Goal: Task Accomplishment & Management: Manage account settings

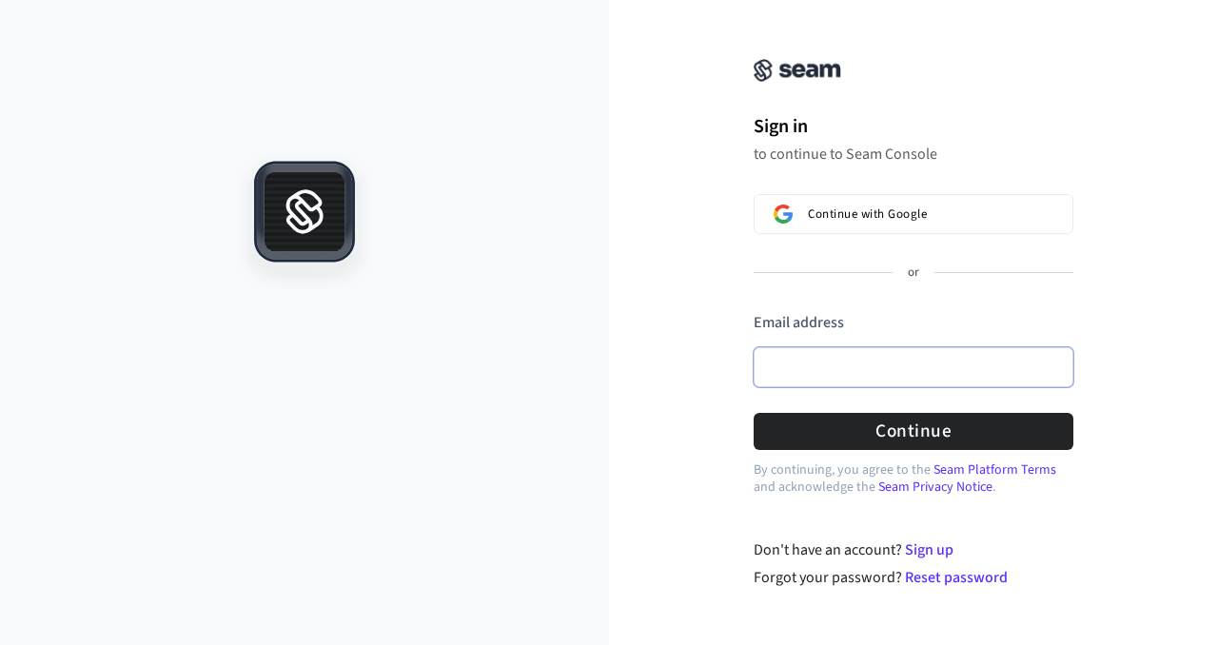
click at [789, 361] on input "Email address" at bounding box center [913, 367] width 320 height 40
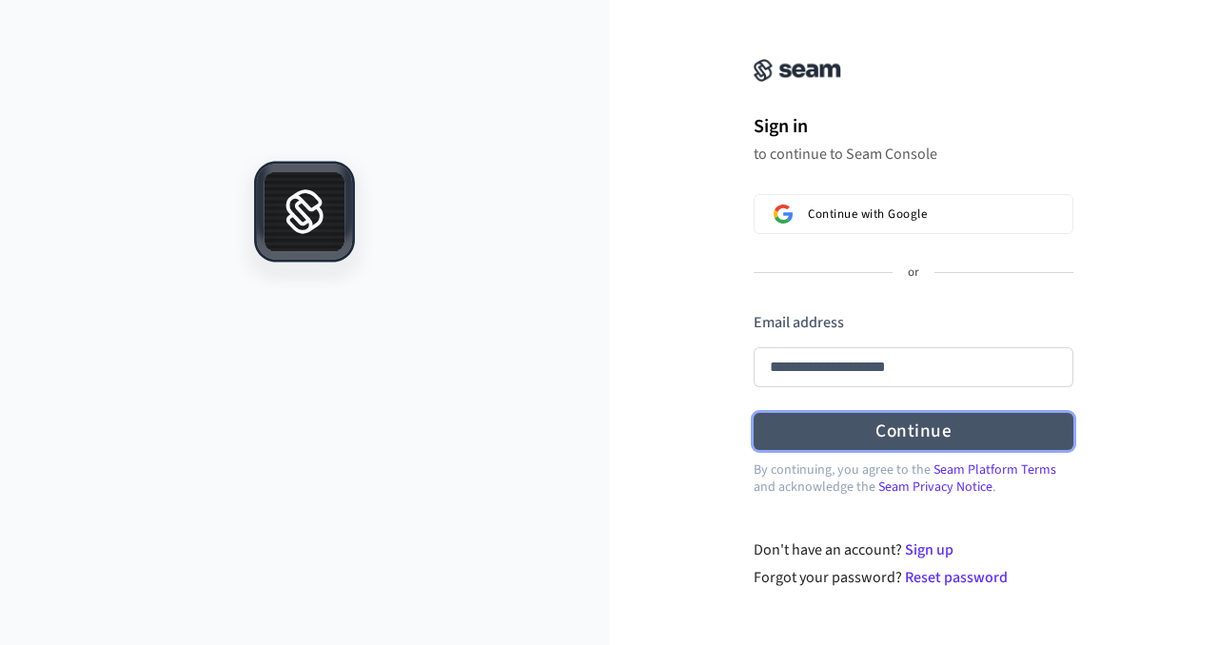
click at [922, 432] on button "Continue" at bounding box center [913, 431] width 320 height 37
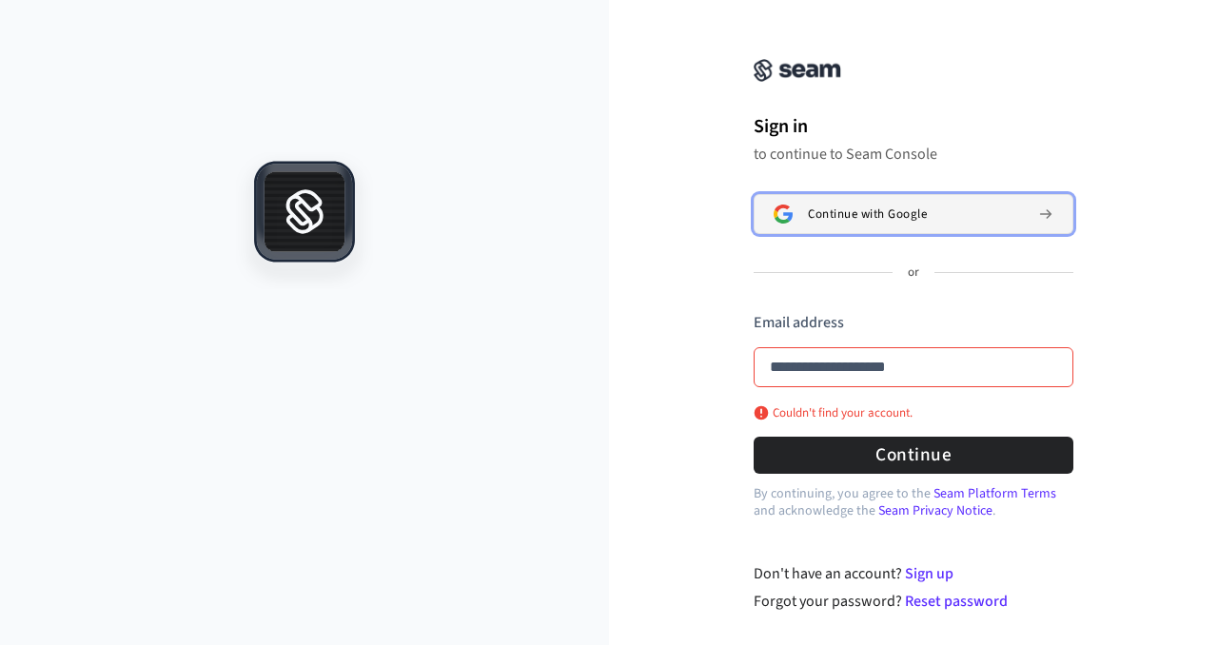
click at [877, 206] on span "Continue with Google" at bounding box center [867, 213] width 119 height 15
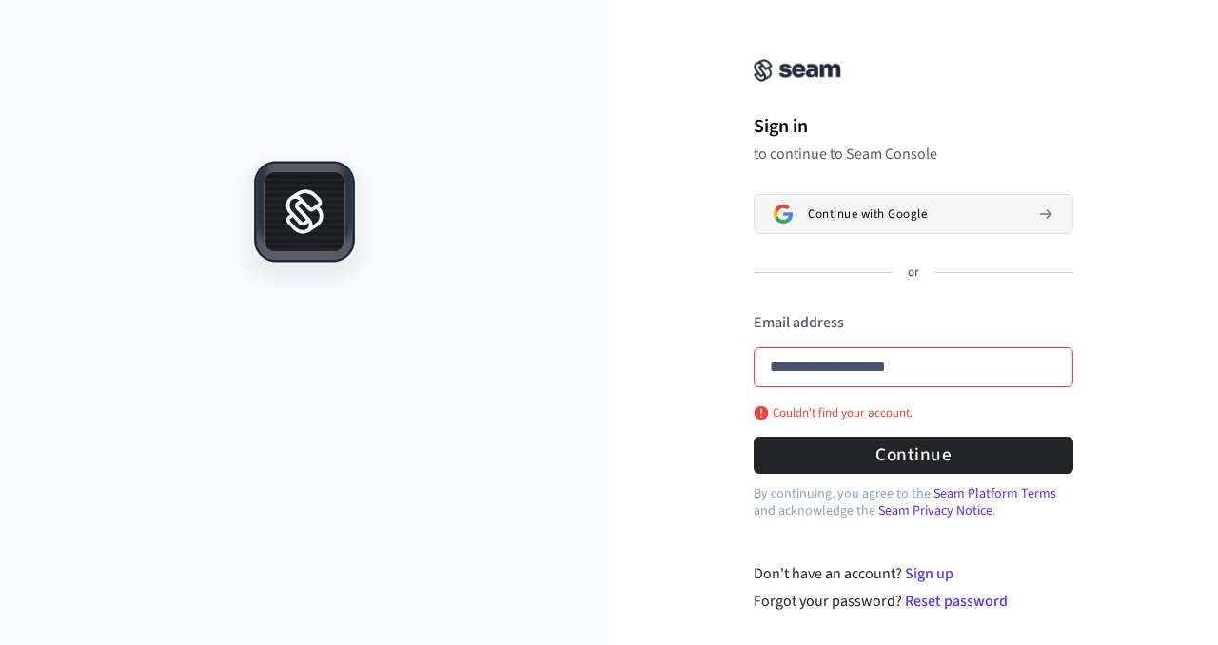
type input "**********"
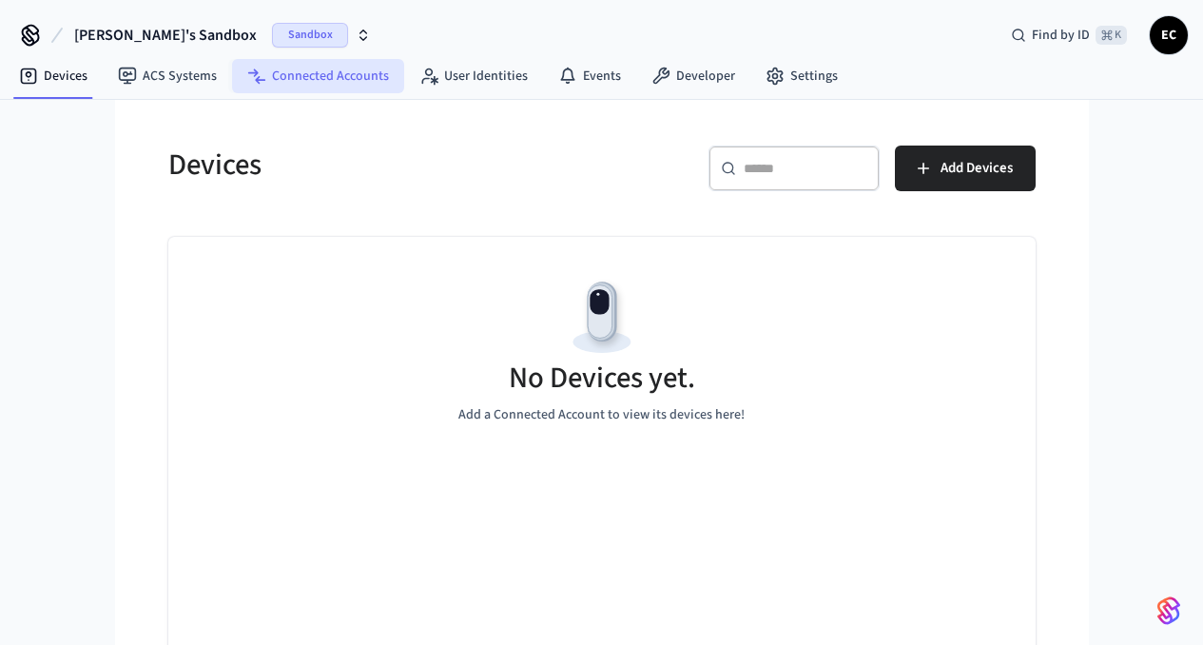
click at [278, 75] on link "Connected Accounts" at bounding box center [318, 76] width 172 height 34
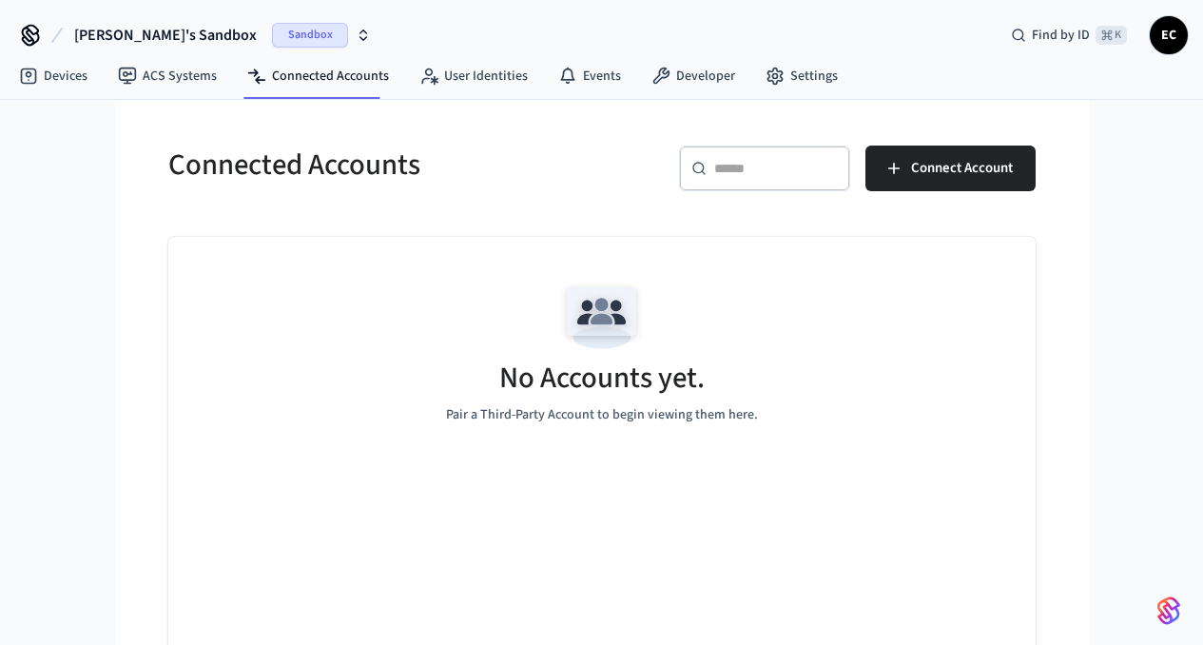
click at [622, 429] on div "No Accounts yet. Pair a Third-Party Account to begin viewing them here." at bounding box center [602, 350] width 868 height 226
click at [636, 413] on p "Pair a Third-Party Account to begin viewing them here." at bounding box center [602, 415] width 312 height 20
drag, startPoint x: 639, startPoint y: 406, endPoint x: 636, endPoint y: 397, distance: 9.9
click at [639, 406] on p "Pair a Third-Party Account to begin viewing them here." at bounding box center [602, 415] width 312 height 20
click at [1013, 157] on span "Connect Account" at bounding box center [962, 168] width 102 height 25
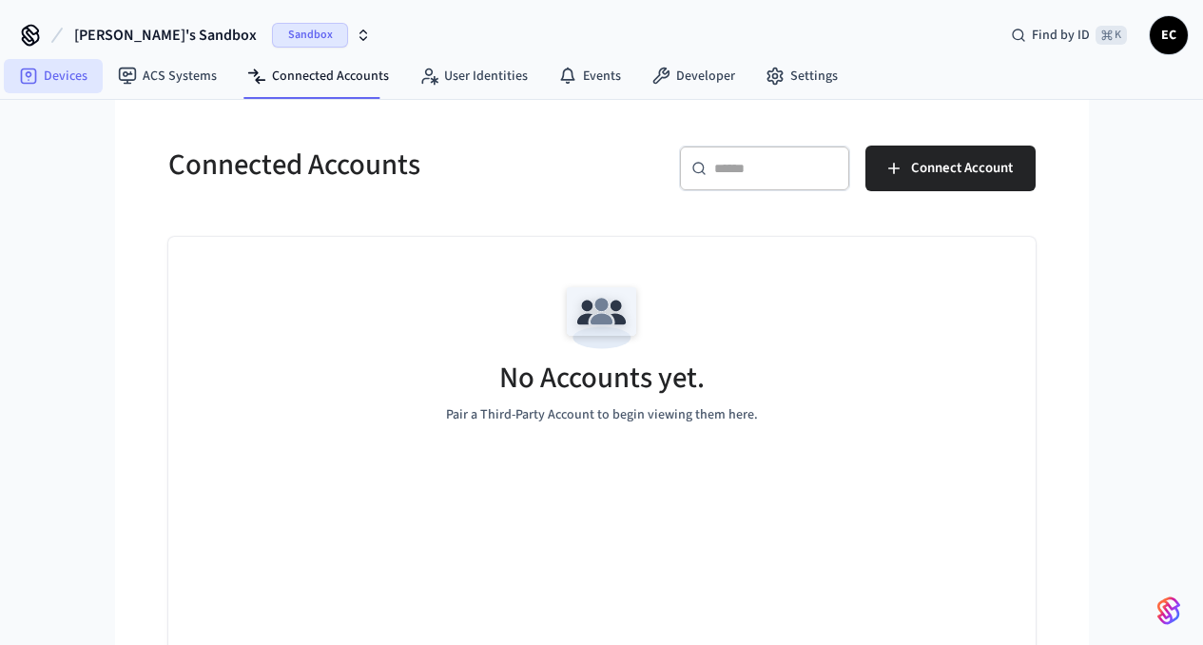
click at [48, 74] on link "Devices" at bounding box center [53, 76] width 99 height 34
